Goal: Task Accomplishment & Management: Manage account settings

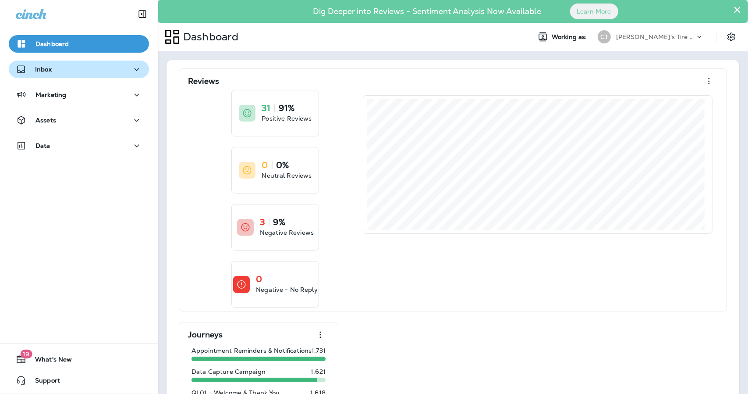
click at [79, 72] on div "Inbox" at bounding box center [79, 69] width 126 height 11
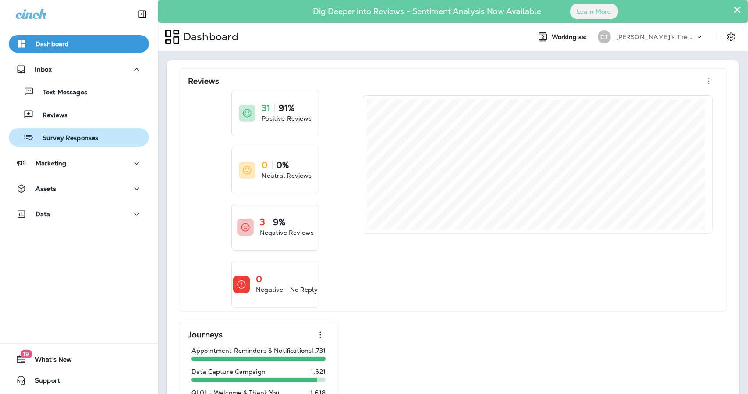
click at [70, 135] on p "Survey Responses" at bounding box center [66, 138] width 64 height 8
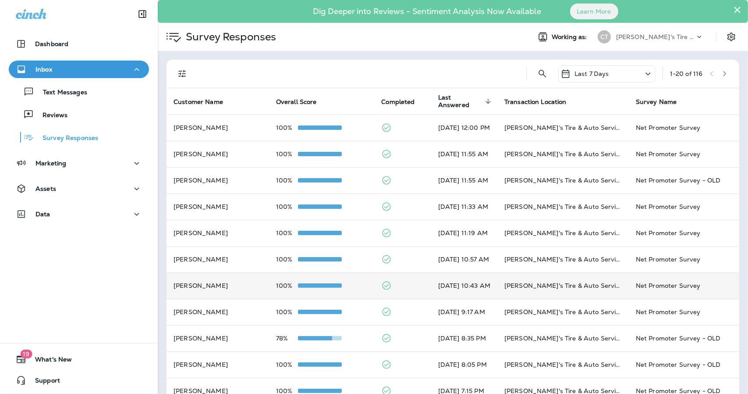
click at [387, 286] on td at bounding box center [402, 285] width 57 height 26
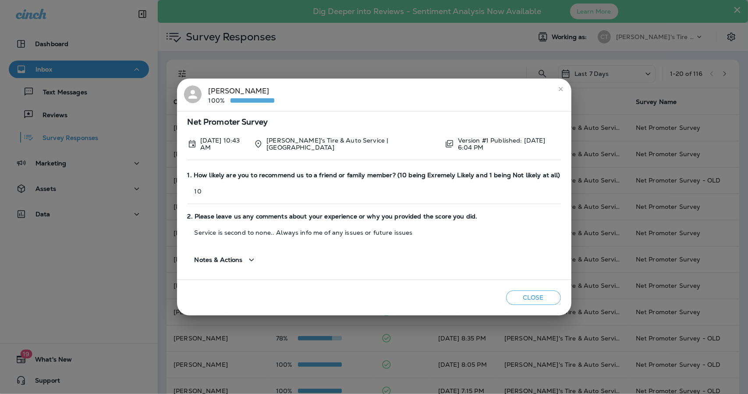
click at [534, 296] on button "Close" at bounding box center [533, 297] width 55 height 14
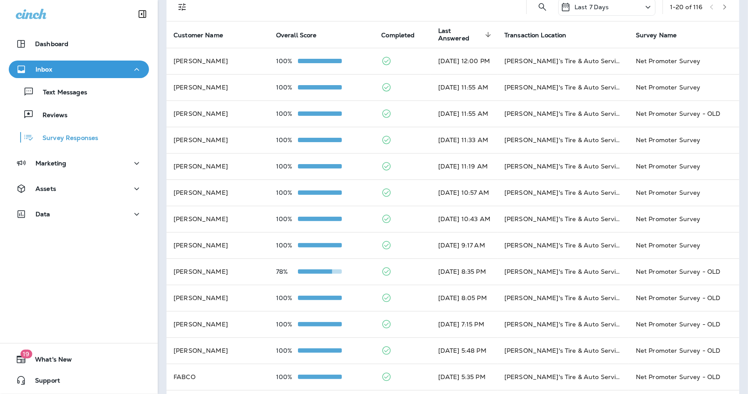
scroll to position [56, 0]
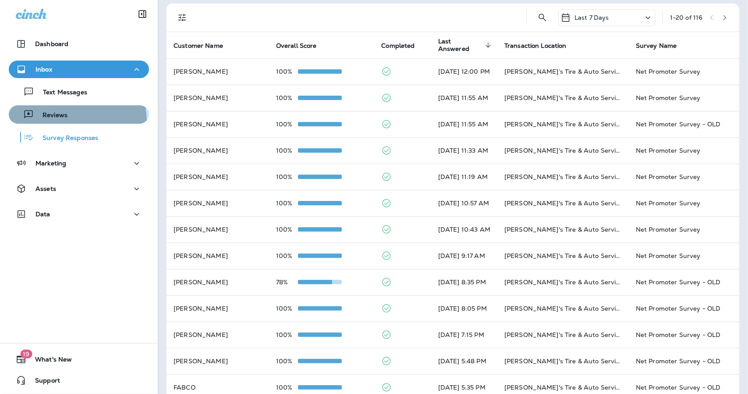
click at [61, 121] on button "Reviews" at bounding box center [79, 114] width 140 height 18
